Goal: Communication & Community: Ask a question

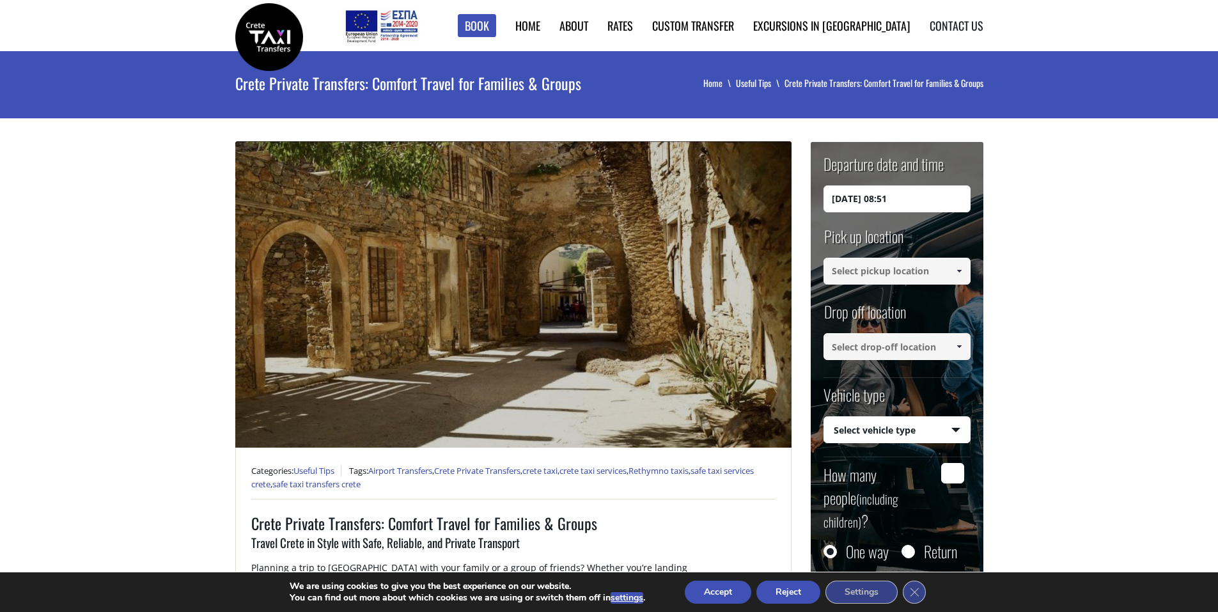
click at [952, 25] on link "Contact us" at bounding box center [957, 25] width 54 height 17
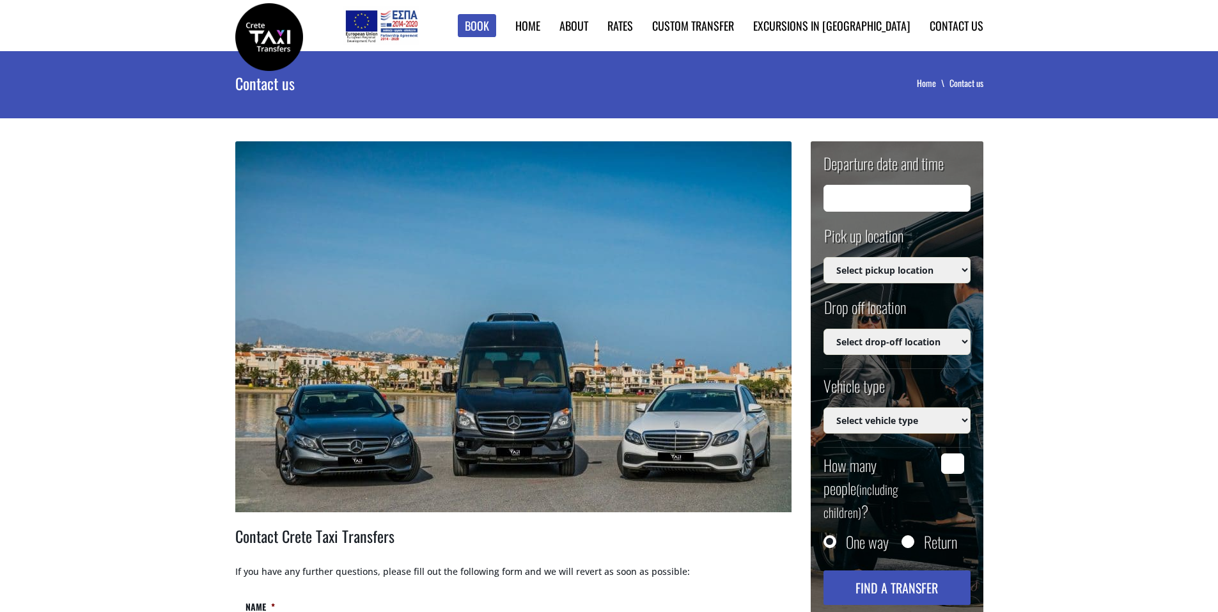
type input "27/08/2025 08:52"
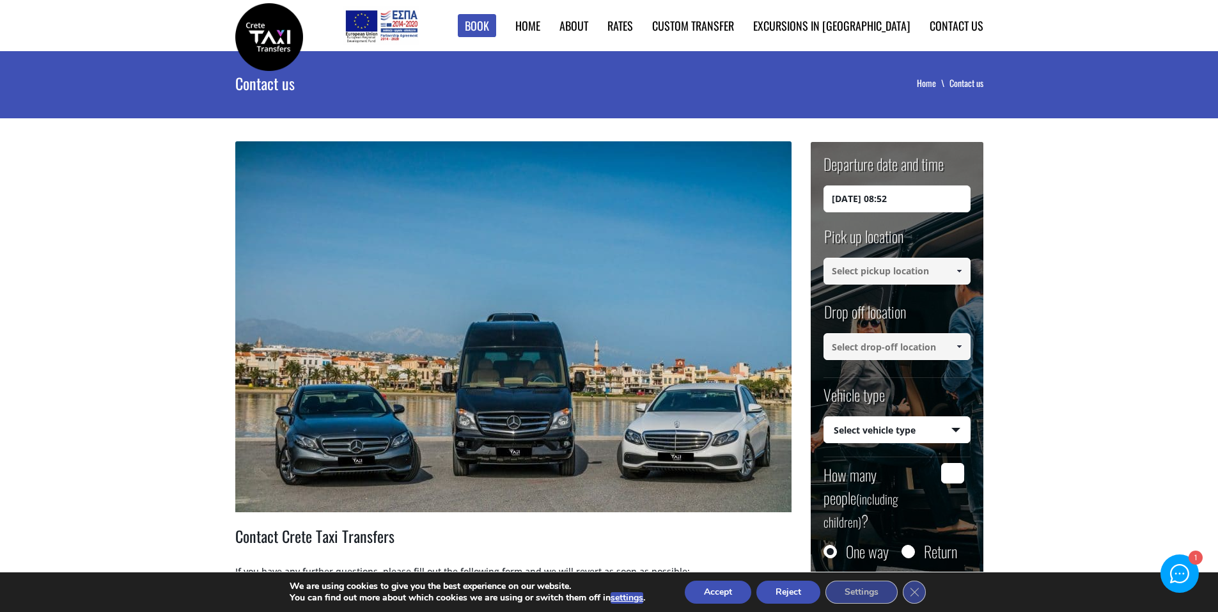
click at [714, 591] on button "Accept" at bounding box center [718, 592] width 67 height 23
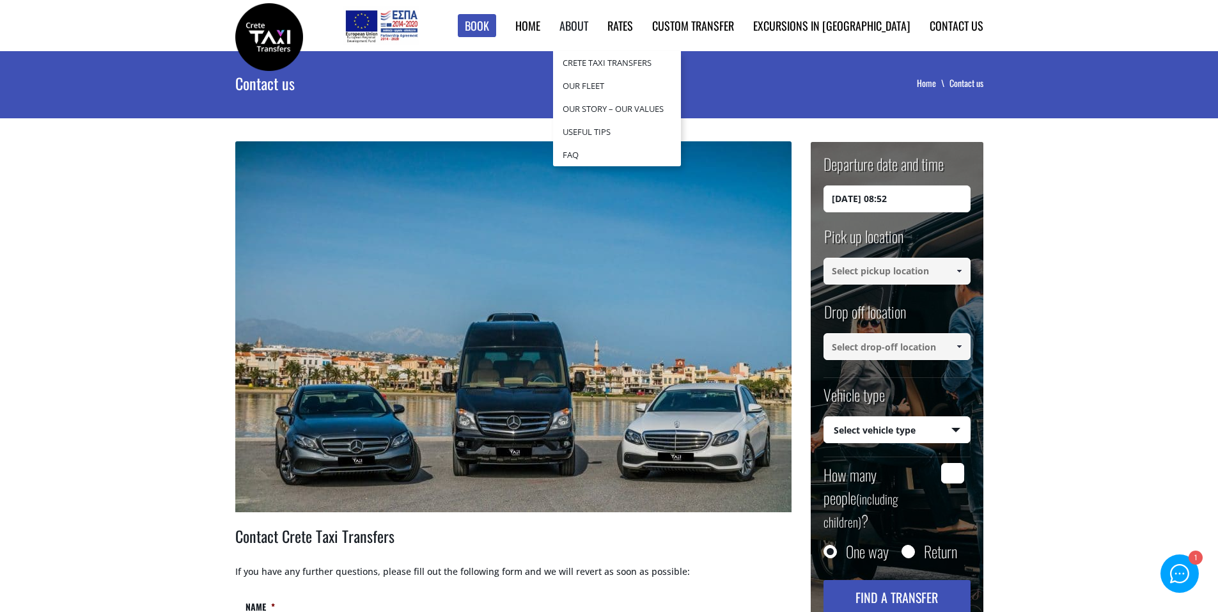
click at [588, 22] on link "About" at bounding box center [574, 25] width 29 height 17
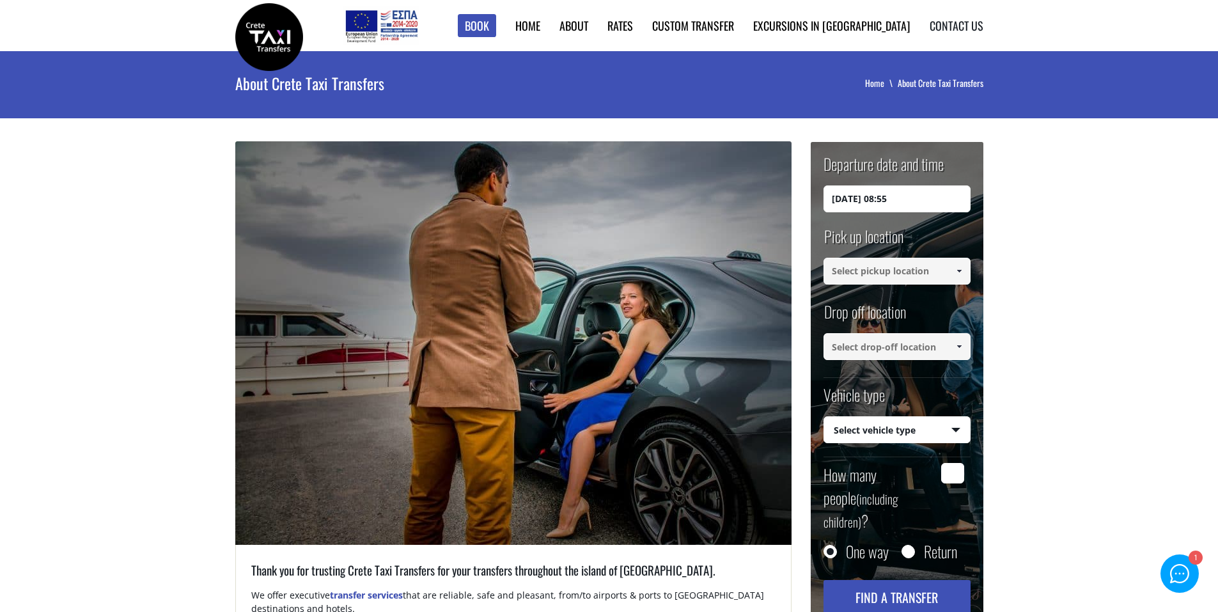
click at [963, 15] on li "Contact us" at bounding box center [947, 25] width 73 height 51
click at [963, 23] on link "Contact us" at bounding box center [957, 25] width 54 height 17
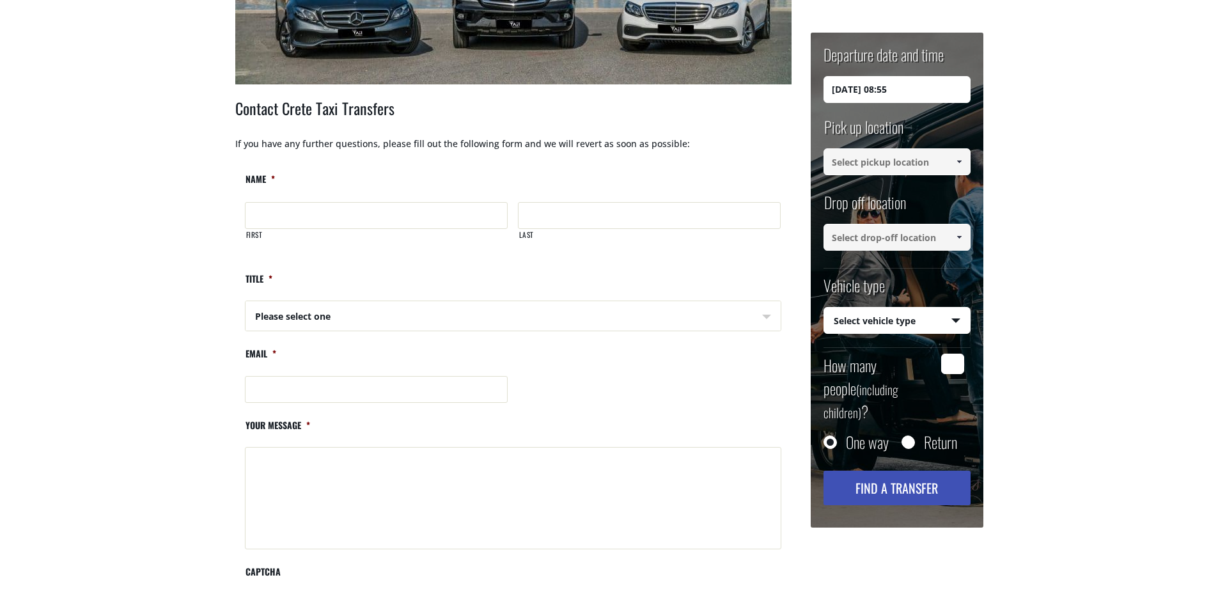
scroll to position [448, 0]
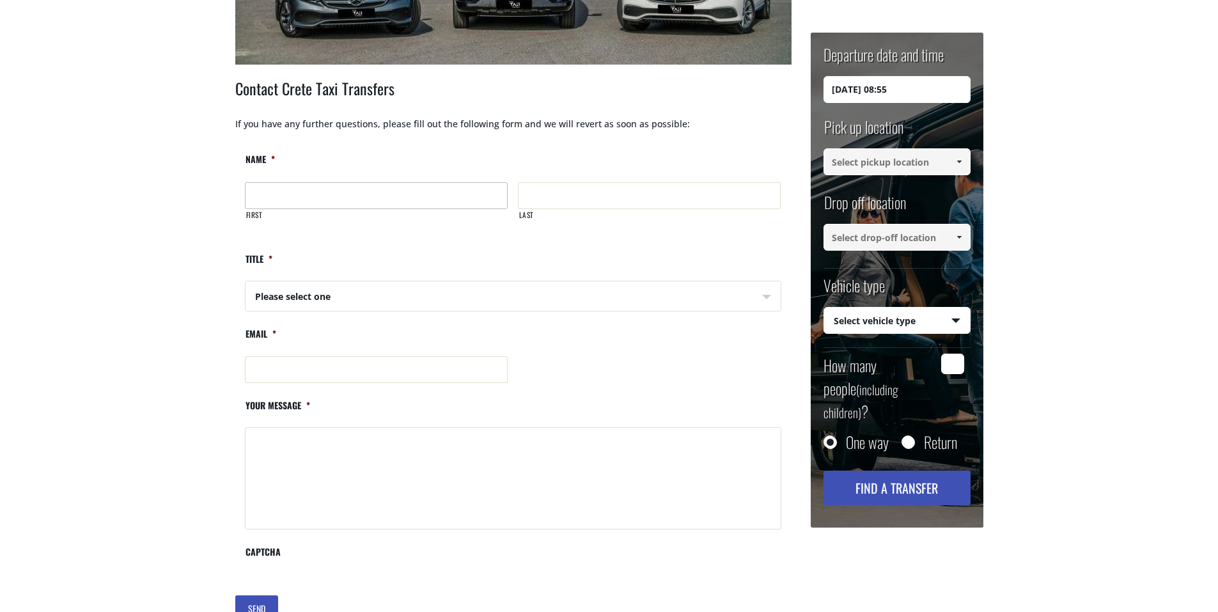
click at [335, 196] on input "First" at bounding box center [376, 195] width 263 height 27
type input "Neža"
click at [556, 196] on input "Last" at bounding box center [649, 195] width 263 height 27
type input "Bajželj"
click at [285, 296] on select "Please select one Mr Mrs" at bounding box center [377, 296] width 263 height 31
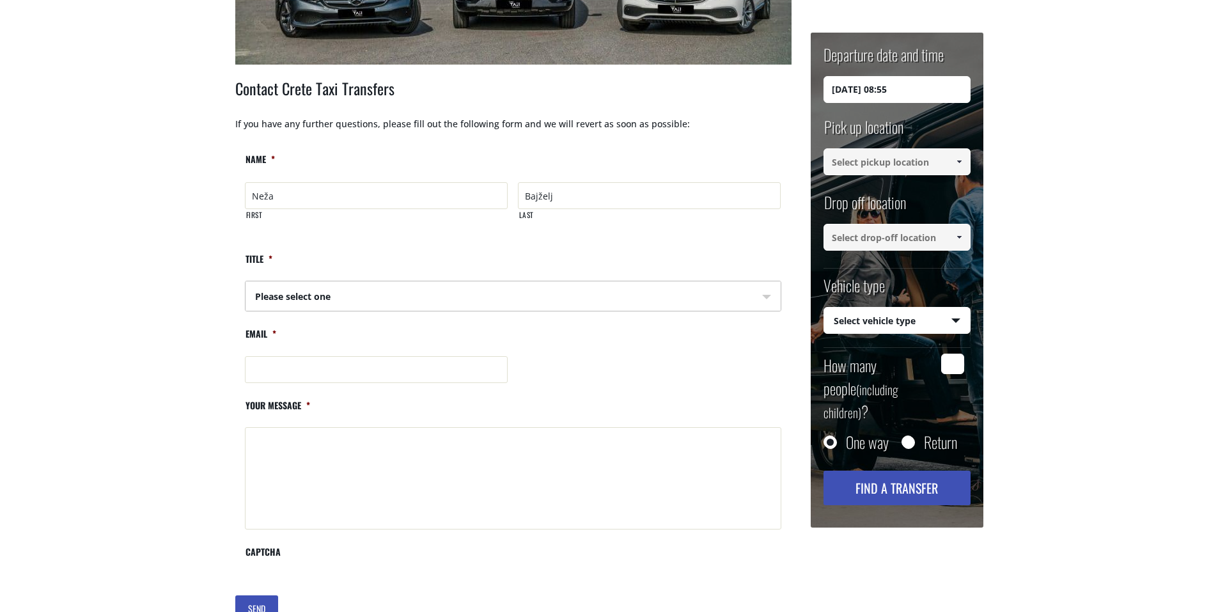
select select "Mrs"
click at [246, 281] on select "Please select one Mr Mrs" at bounding box center [377, 296] width 263 height 31
click at [316, 375] on input "Email *" at bounding box center [377, 369] width 264 height 27
type input "neza.bajzelj@pure-element.info"
click at [291, 449] on textarea "Your message *" at bounding box center [513, 478] width 537 height 102
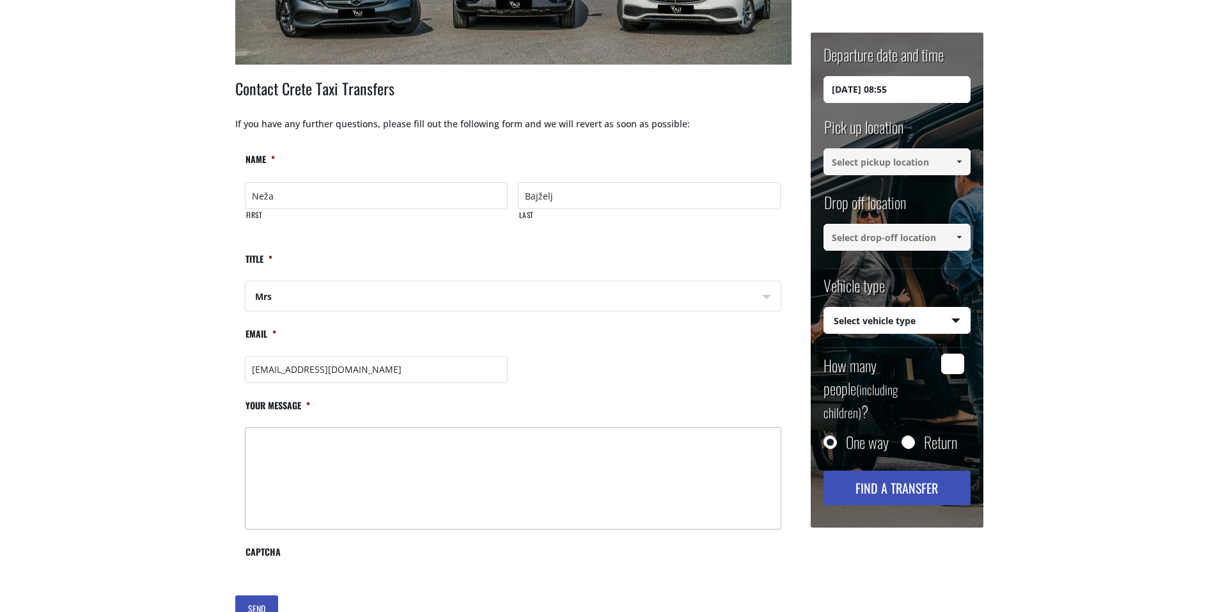
paste textarea "My name is Neža and I am reaching out on behalf of The Fireplace, a luxury well…"
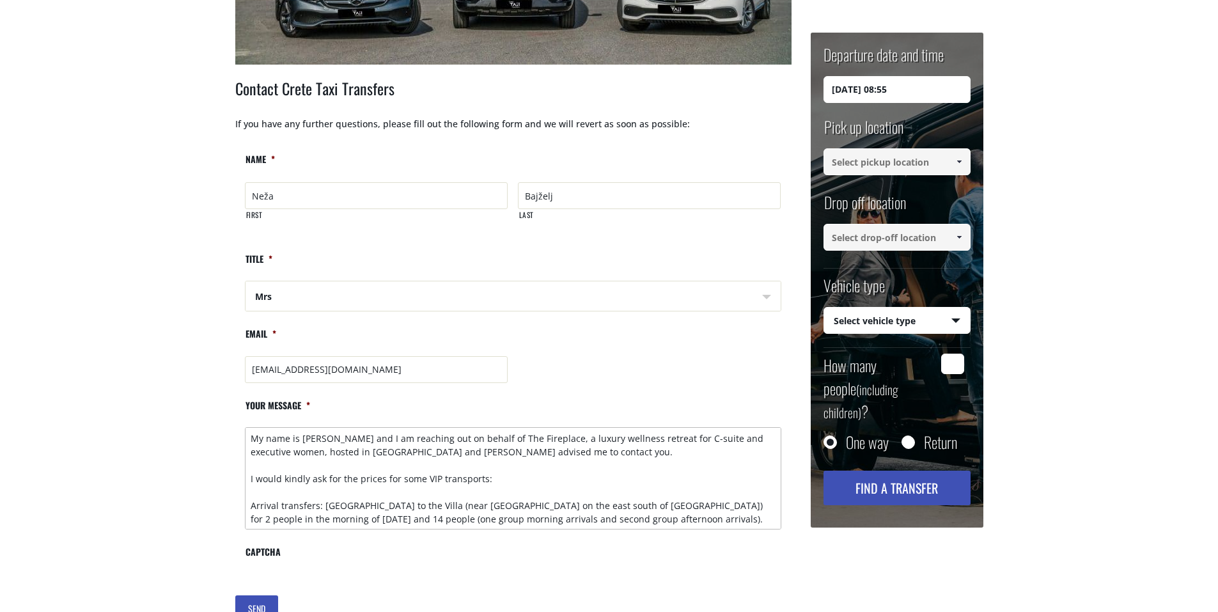
scroll to position [64, 0]
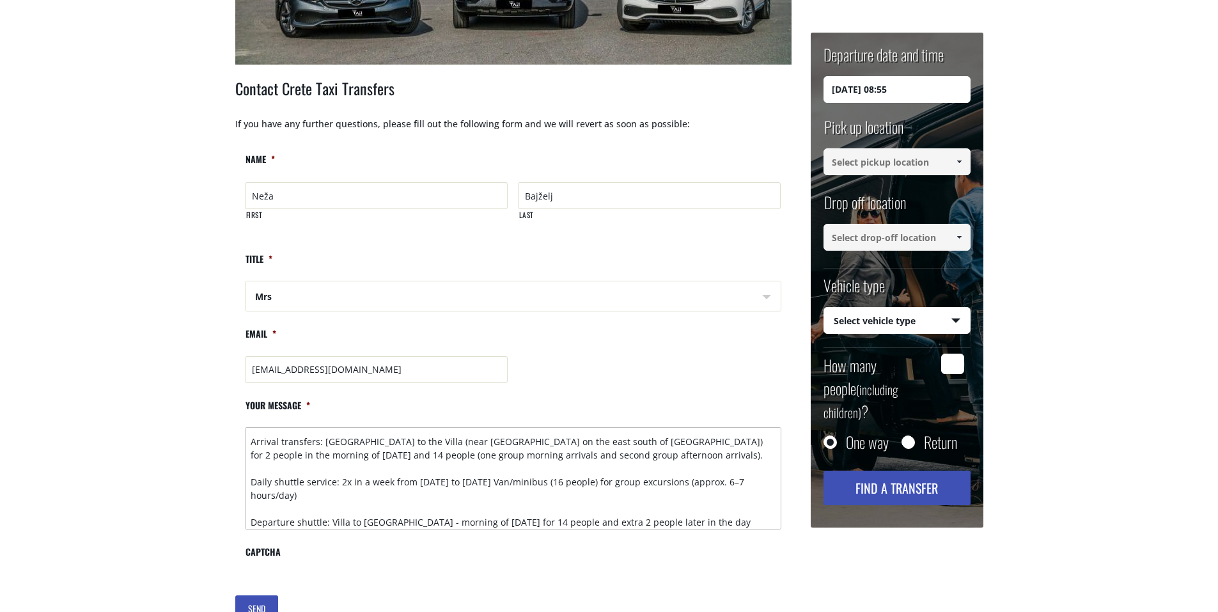
click at [322, 442] on textarea "My name is Neža and I am reaching out on behalf of The Fireplace, a luxury well…" at bounding box center [513, 478] width 537 height 102
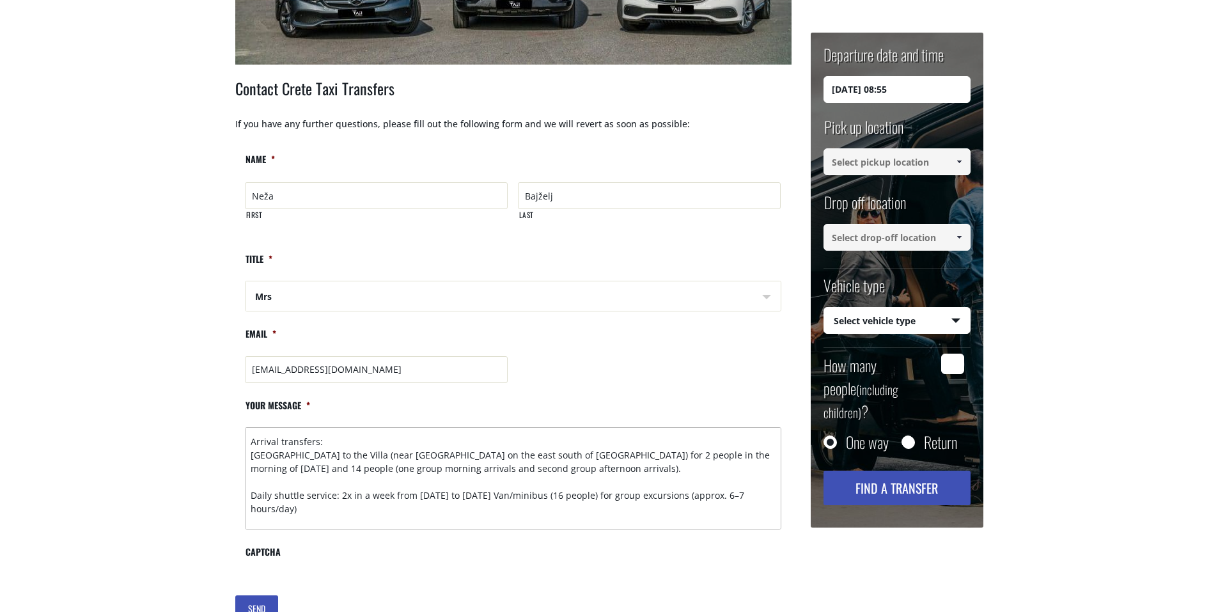
click at [349, 469] on textarea "My name is Neža and I am reaching out on behalf of The Fireplace, a luxury well…" at bounding box center [513, 478] width 537 height 102
click at [350, 468] on textarea "My name is Neža and I am reaching out on behalf of The Fireplace, a luxury well…" at bounding box center [513, 478] width 537 height 102
click at [624, 466] on textarea "My name is Neža and I am reaching out on behalf of The Fireplace, a luxury well…" at bounding box center [513, 478] width 537 height 102
click at [339, 494] on textarea "My name is Neža and I am reaching out on behalf of The Fireplace, a luxury well…" at bounding box center [513, 478] width 537 height 102
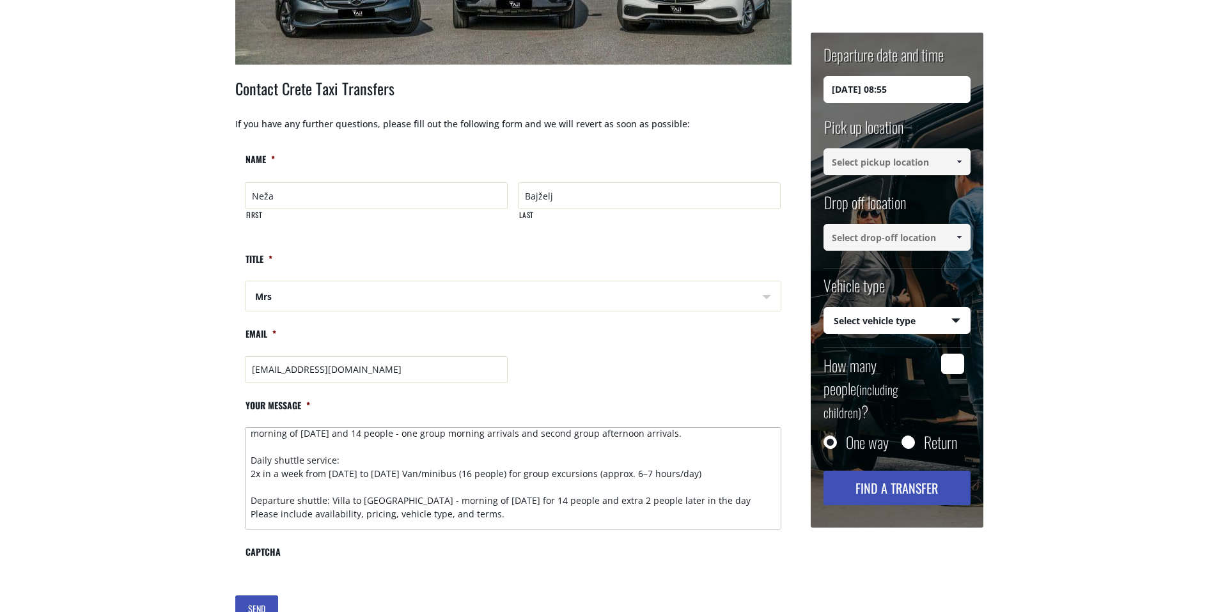
scroll to position [128, 0]
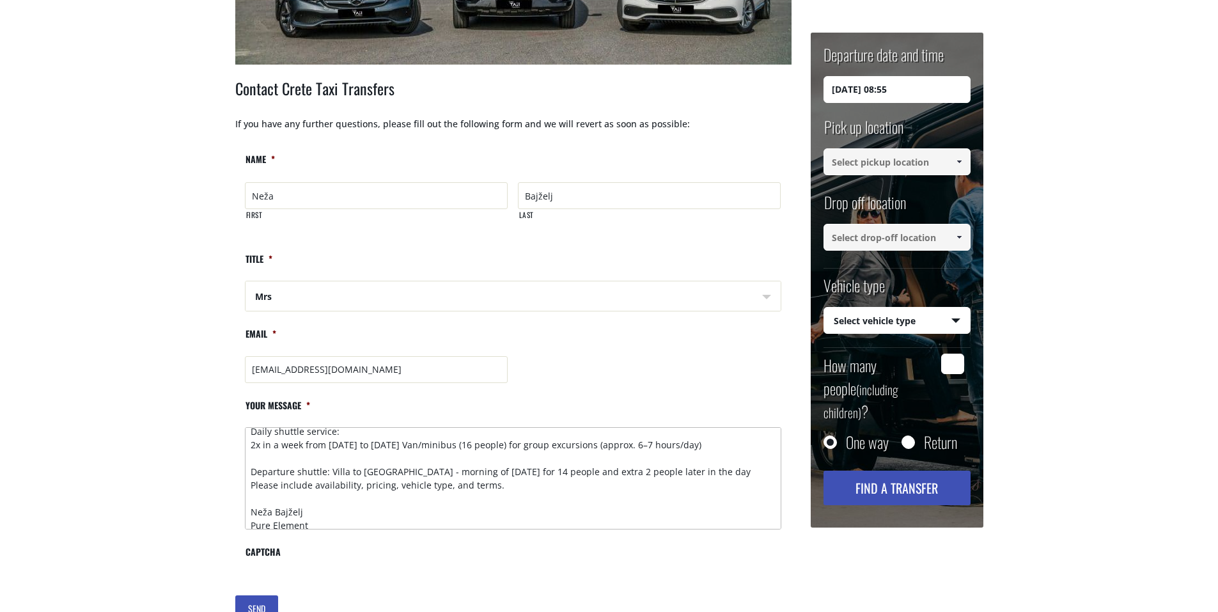
click at [332, 469] on textarea "My name is Neža and I am reaching out on behalf of The Fireplace, a luxury well…" at bounding box center [513, 478] width 537 height 102
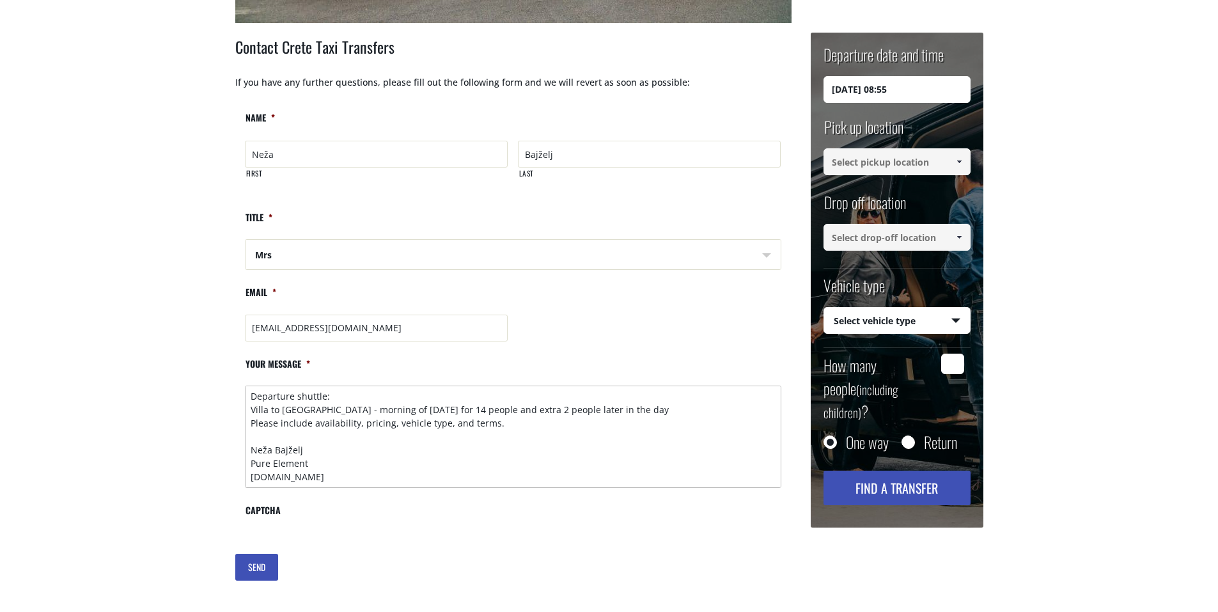
scroll to position [512, 0]
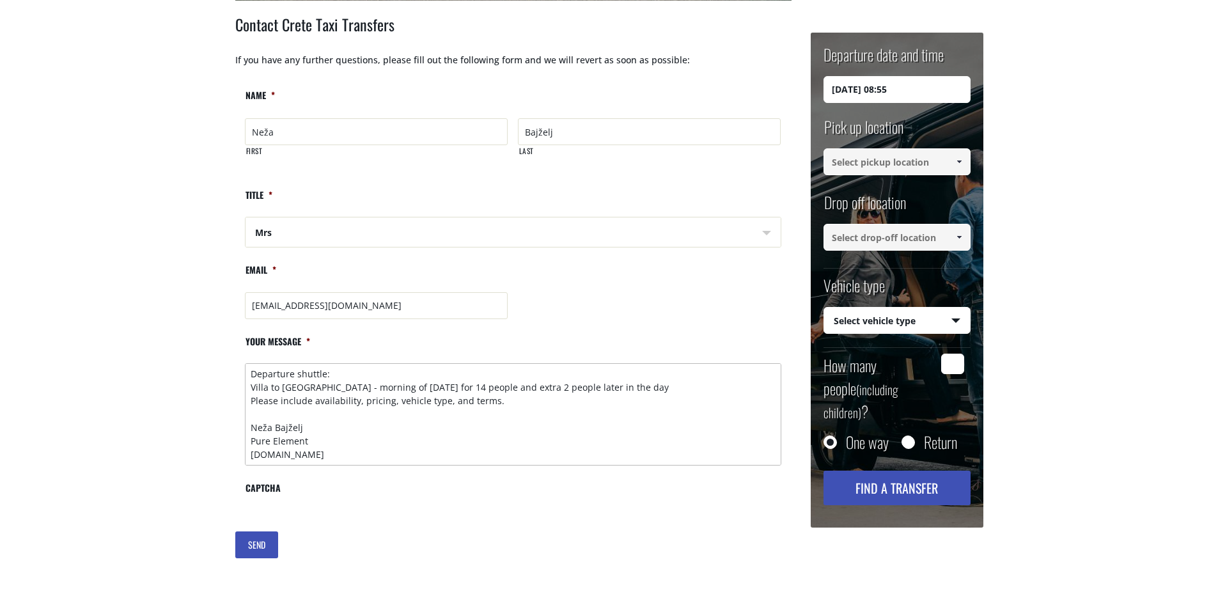
type textarea "My name is Neža and I am reaching out on behalf of The Fireplace, a luxury well…"
click at [258, 543] on input "SEND" at bounding box center [256, 545] width 43 height 27
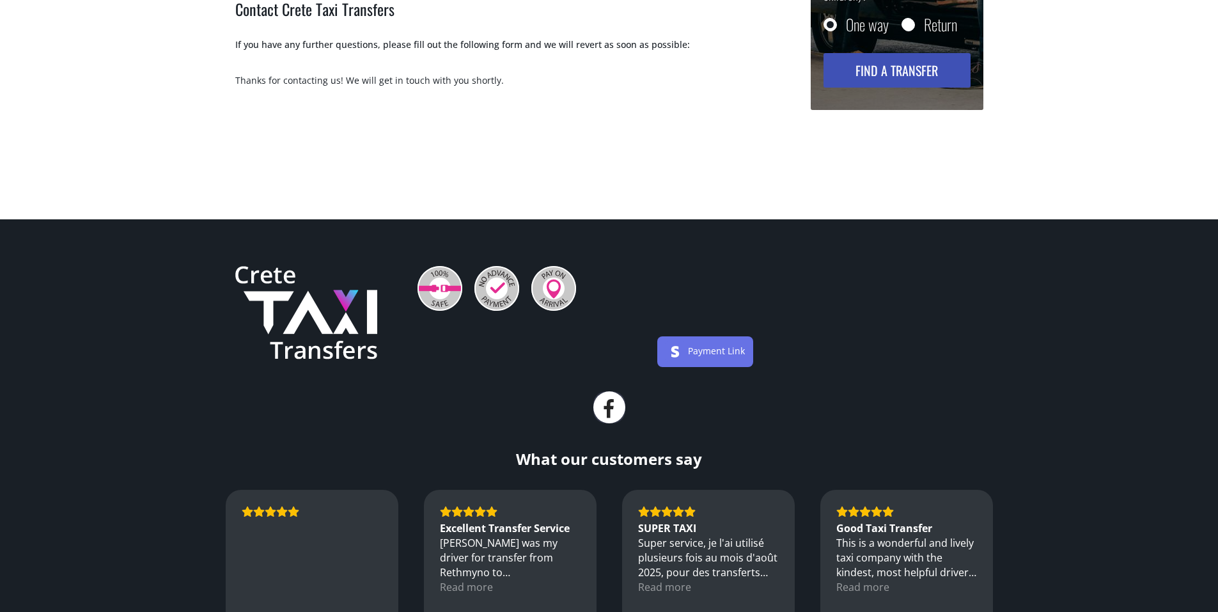
scroll to position [0, 0]
